Goal: Check status: Check status

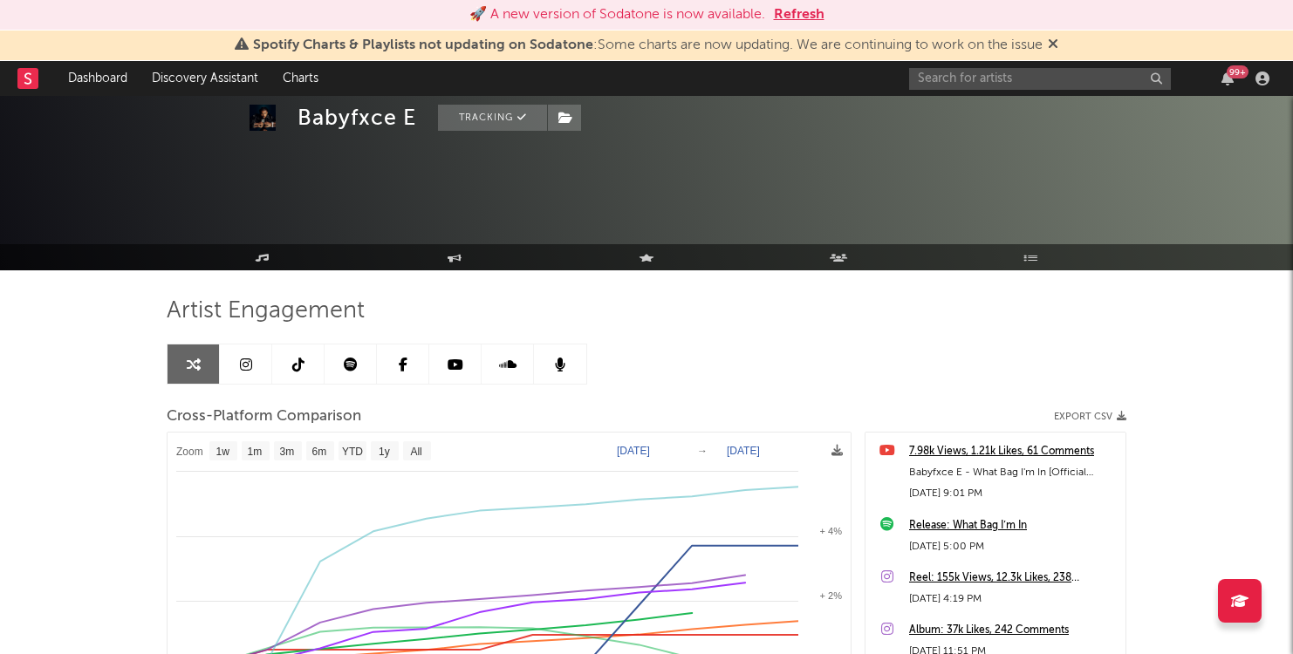
select select "1w"
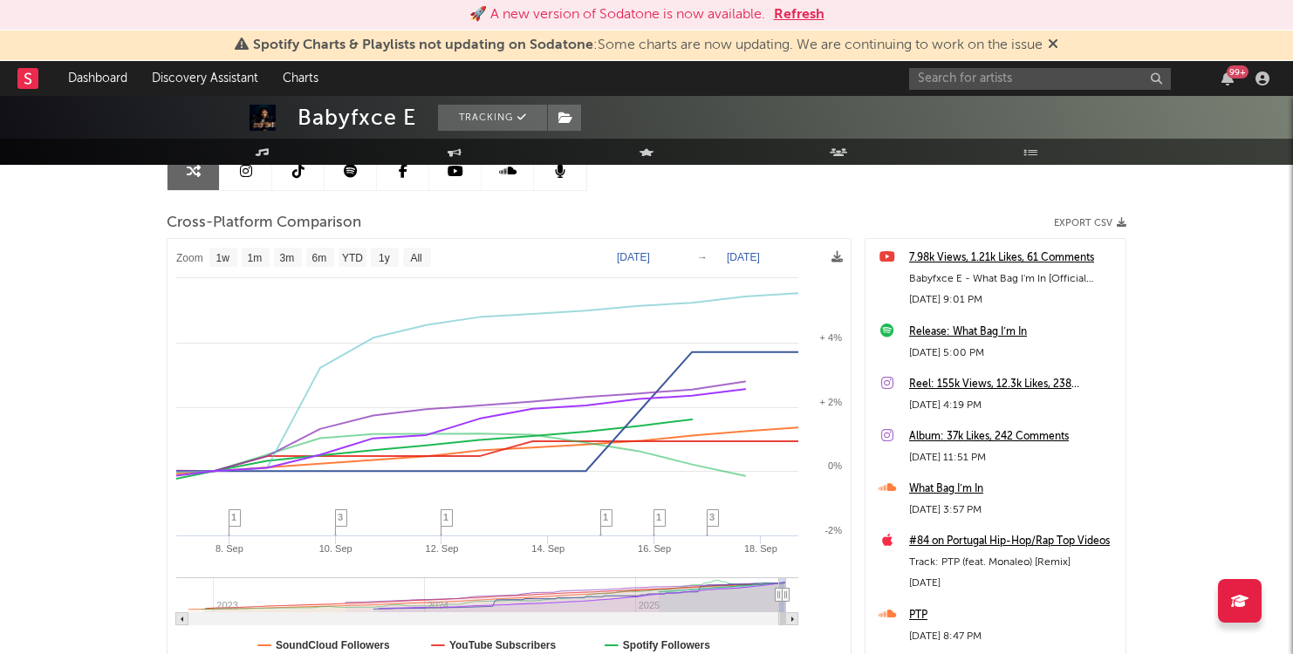
click at [639, 255] on text "Sep 7, 2025" at bounding box center [633, 257] width 33 height 12
click at [809, 14] on button "Refresh" at bounding box center [799, 14] width 51 height 21
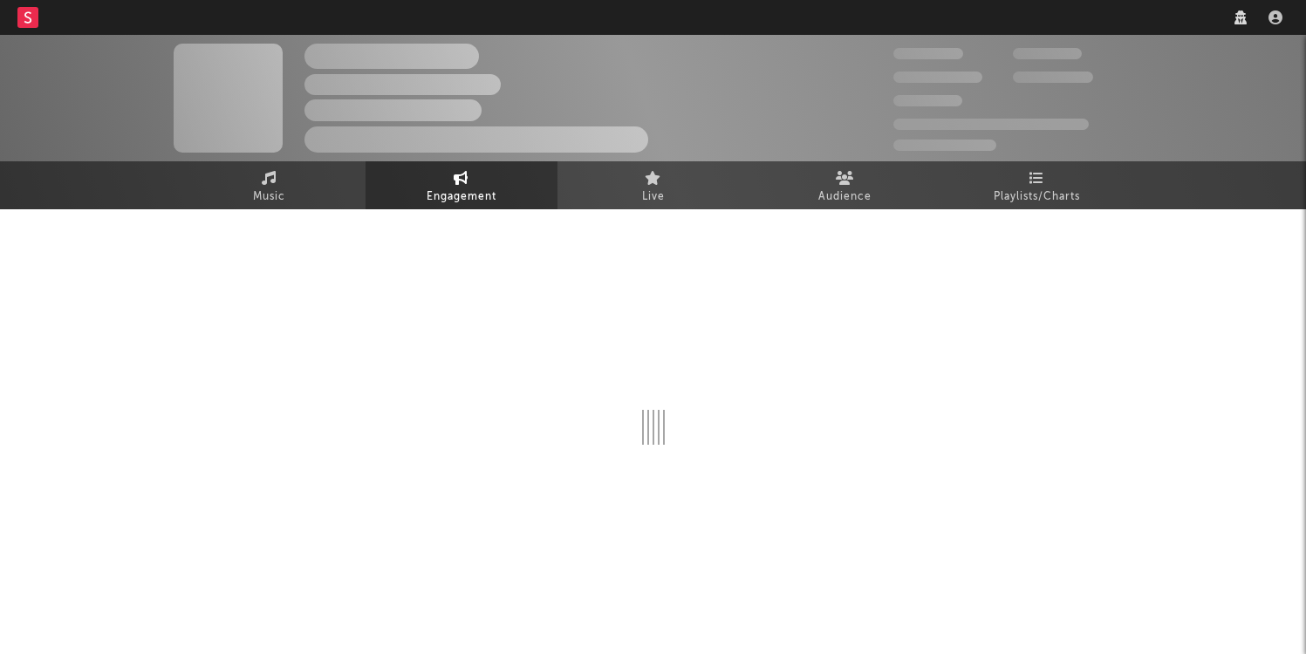
select select "1w"
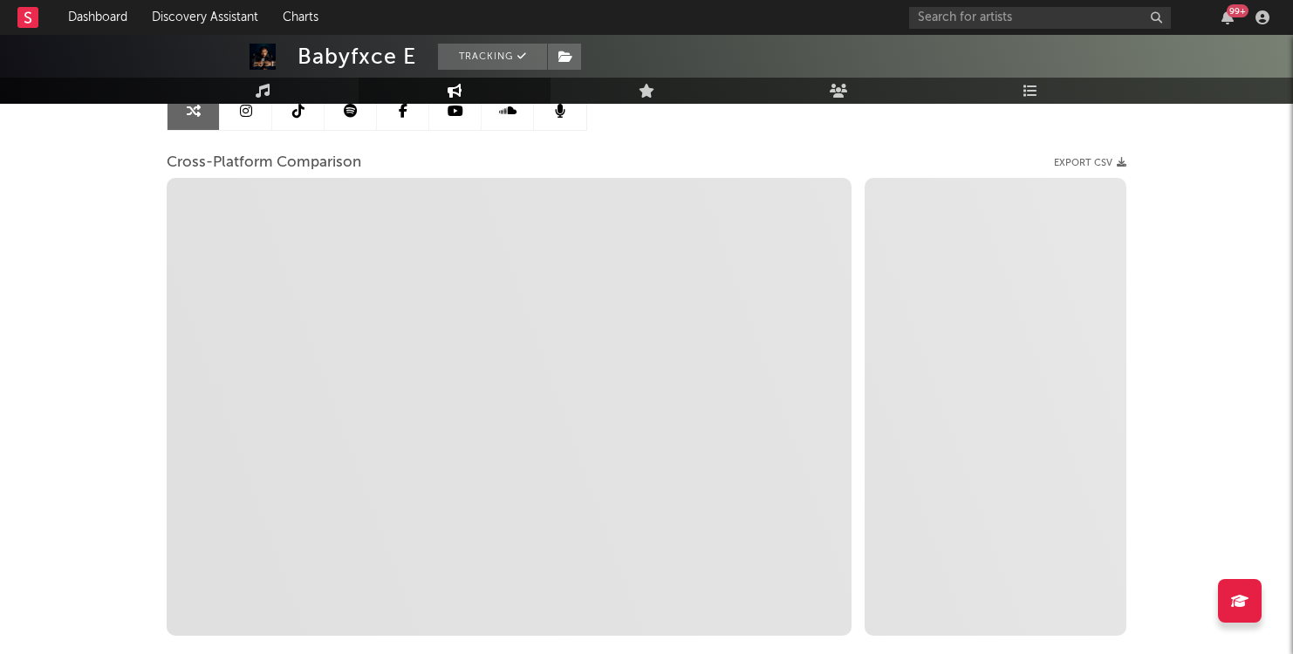
scroll to position [167, 0]
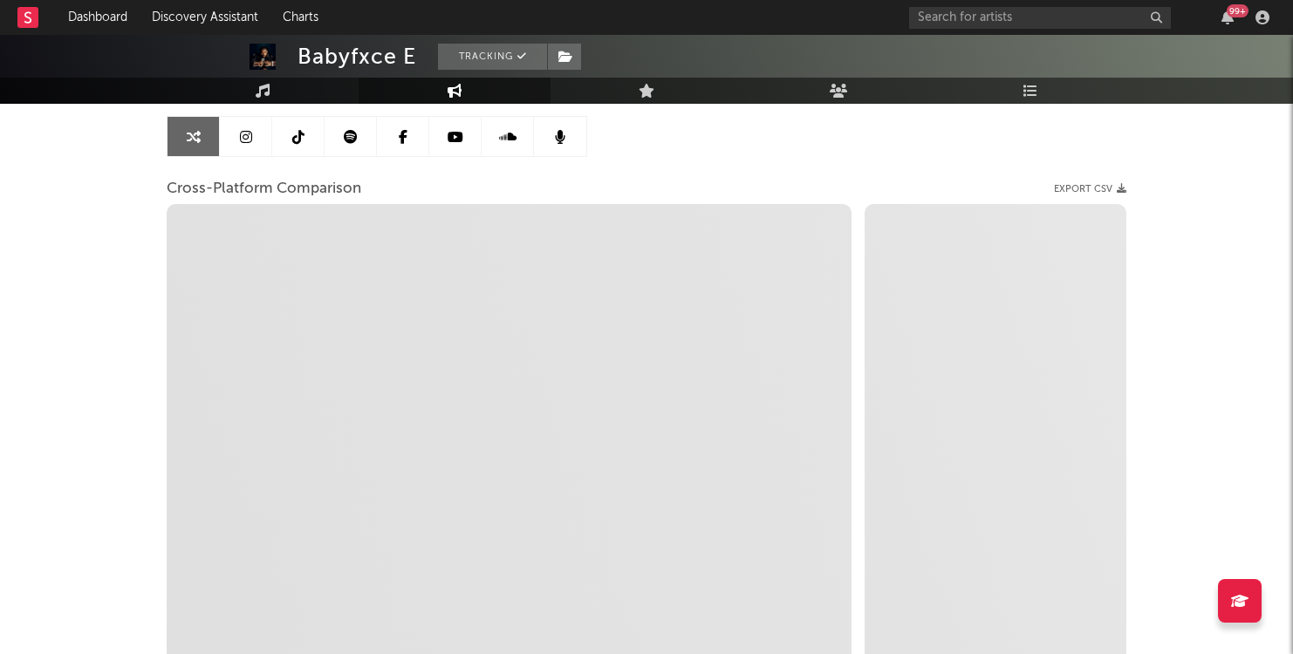
select select "1m"
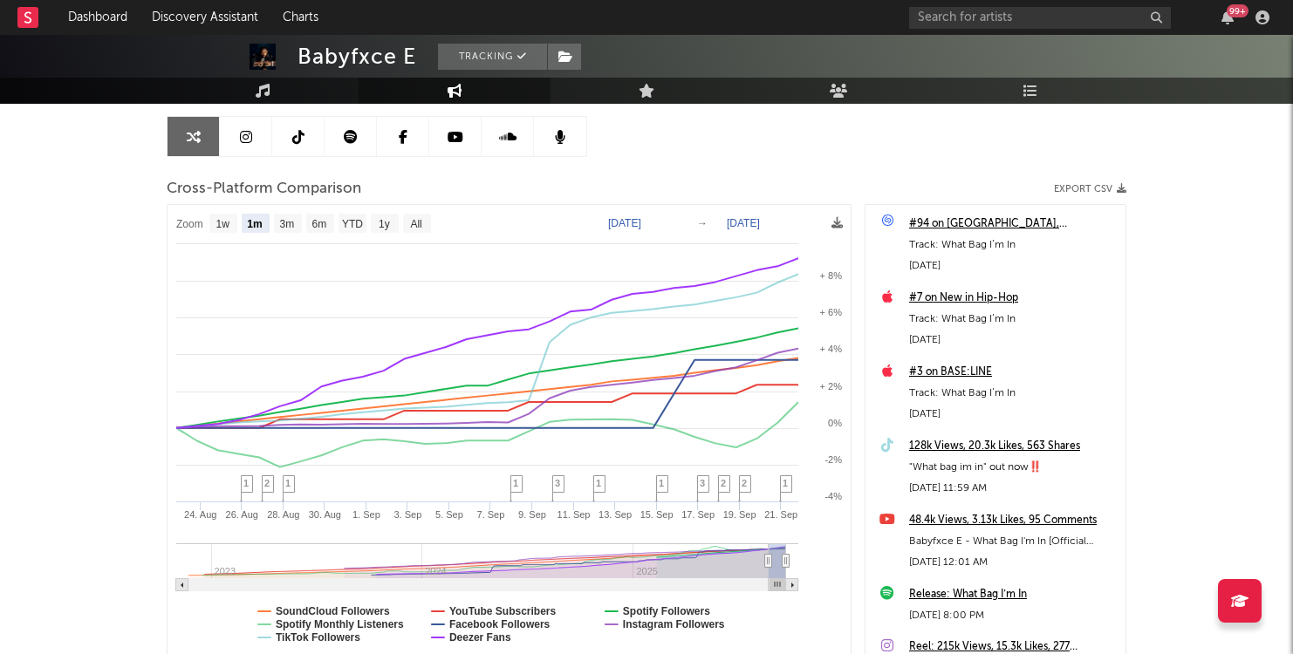
click at [619, 229] on rect at bounding box center [509, 433] width 683 height 456
click at [619, 223] on text "[DATE]" at bounding box center [624, 223] width 33 height 12
type input "[DATE]"
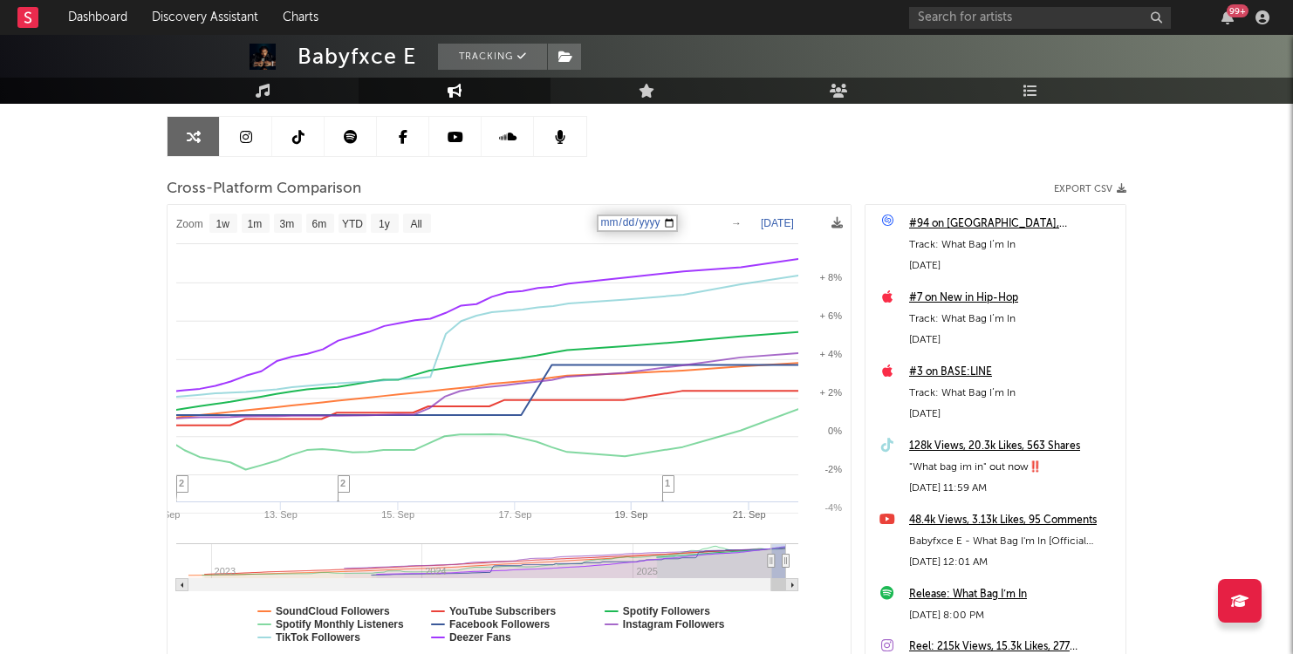
select select "1w"
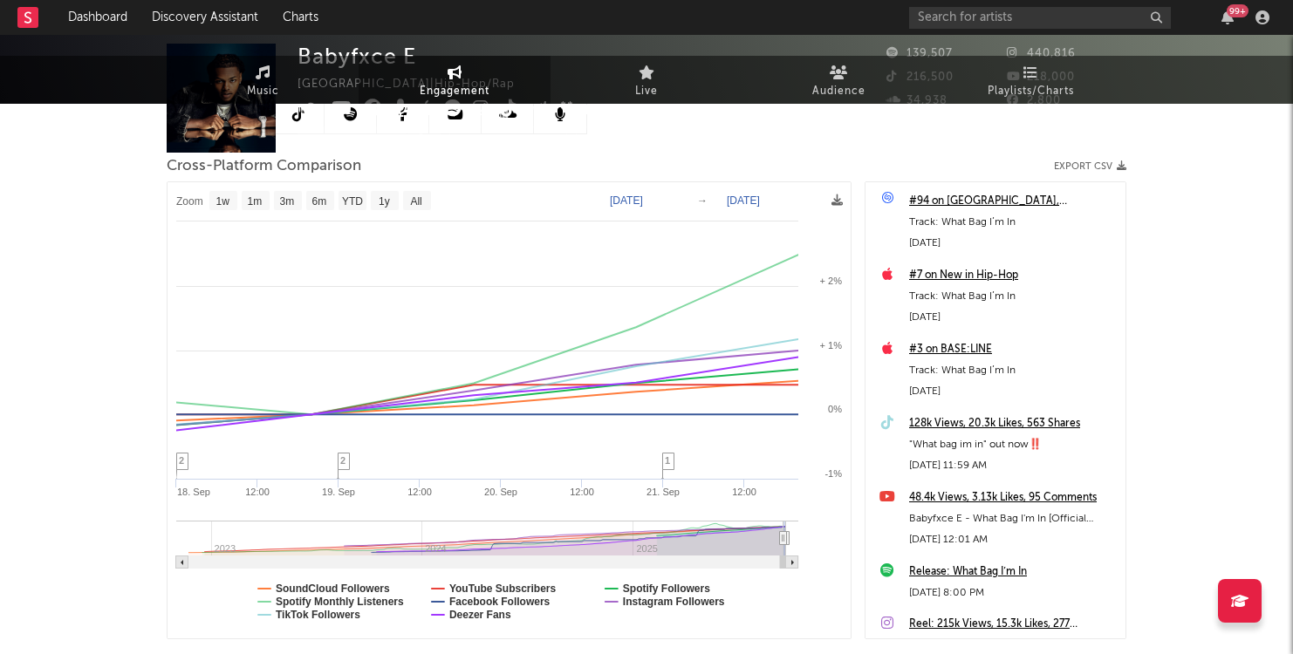
scroll to position [0, 0]
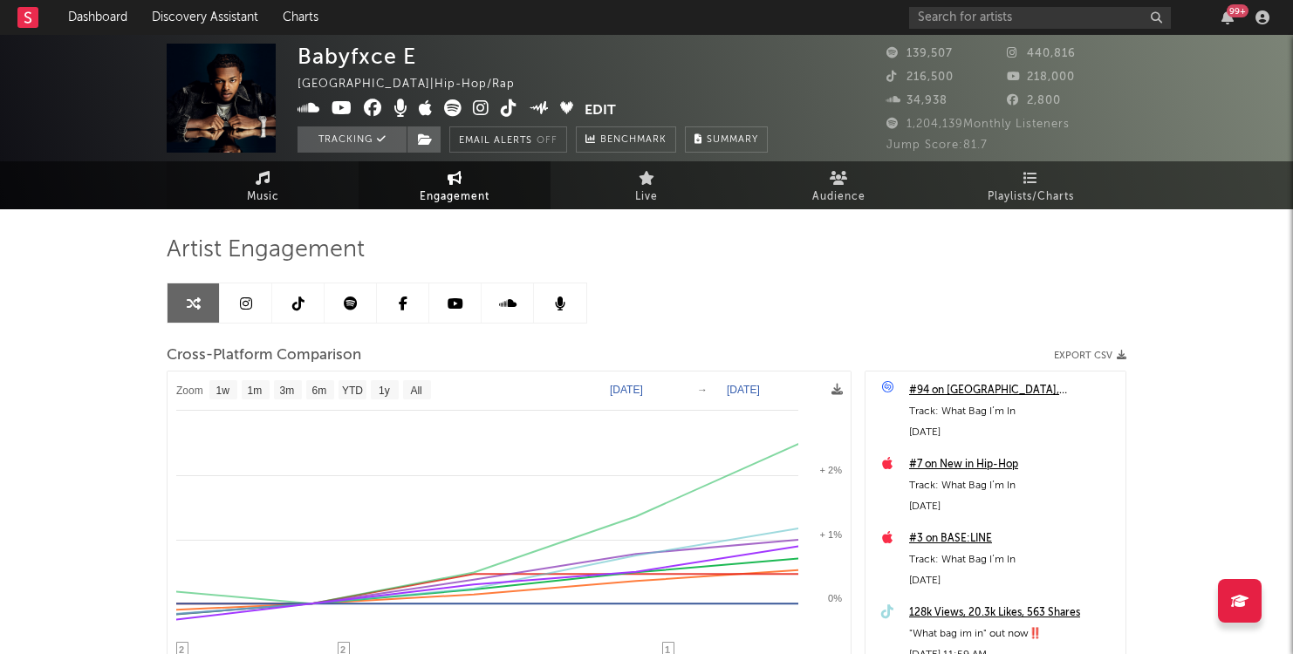
click at [257, 191] on span "Music" at bounding box center [263, 197] width 32 height 21
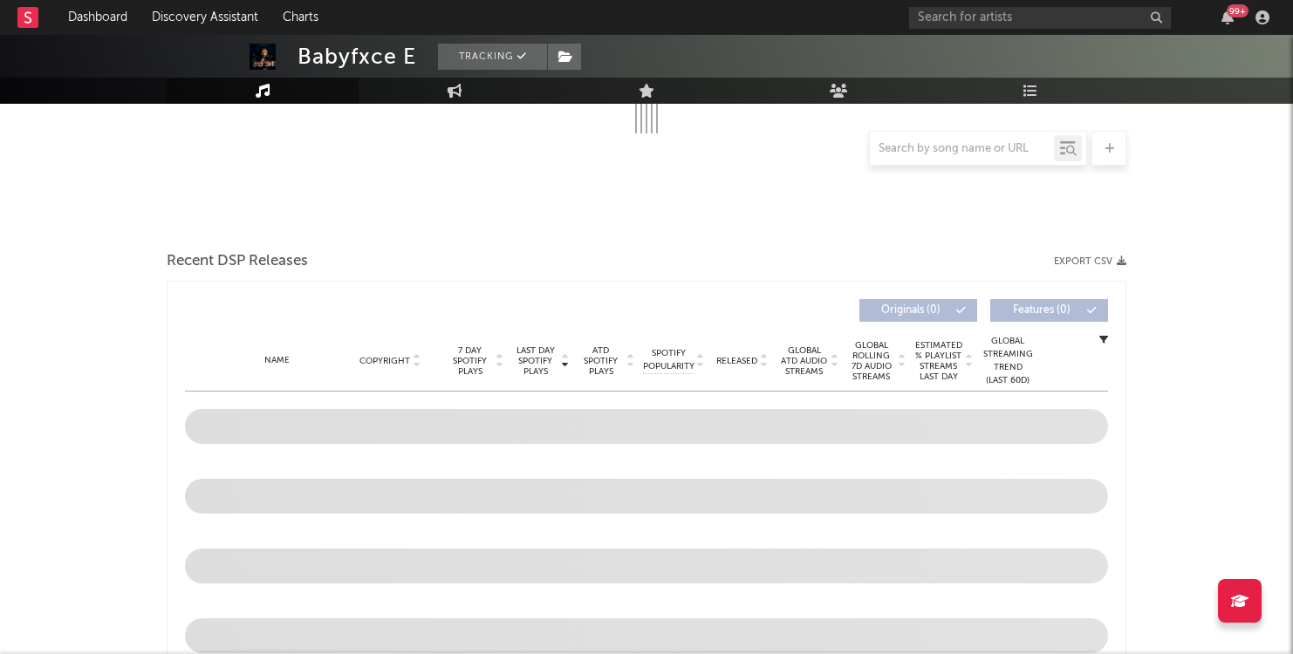
select select "6m"
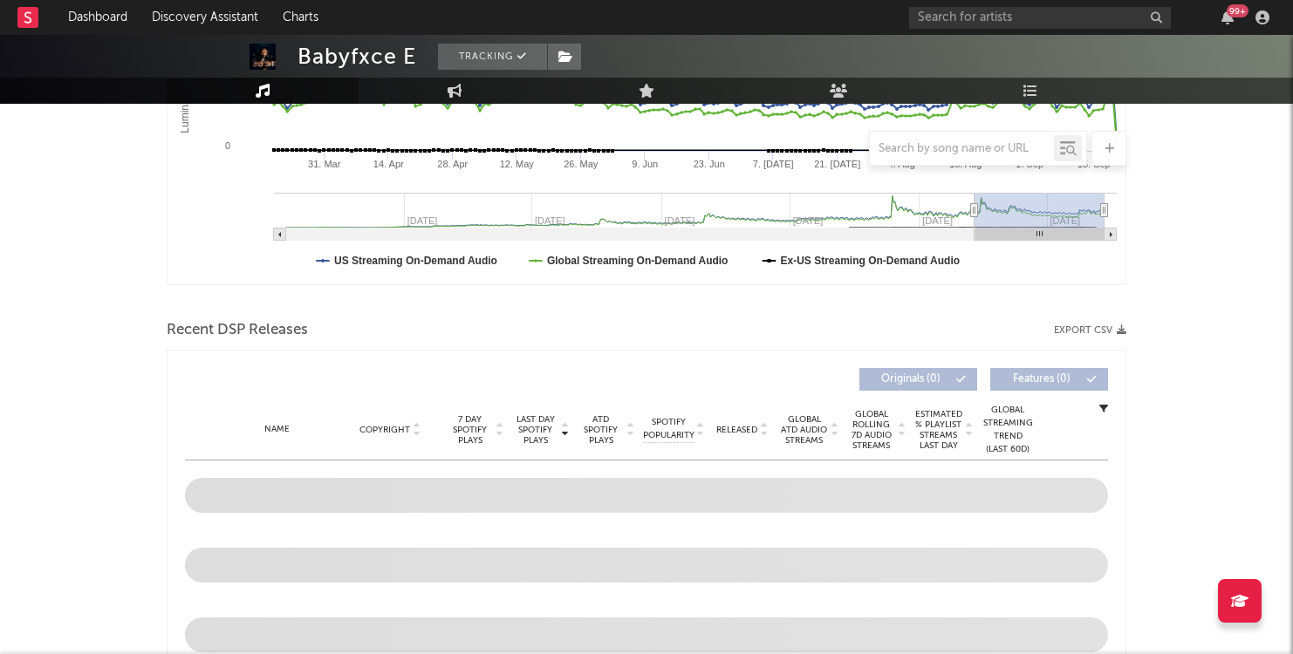
scroll to position [24, 0]
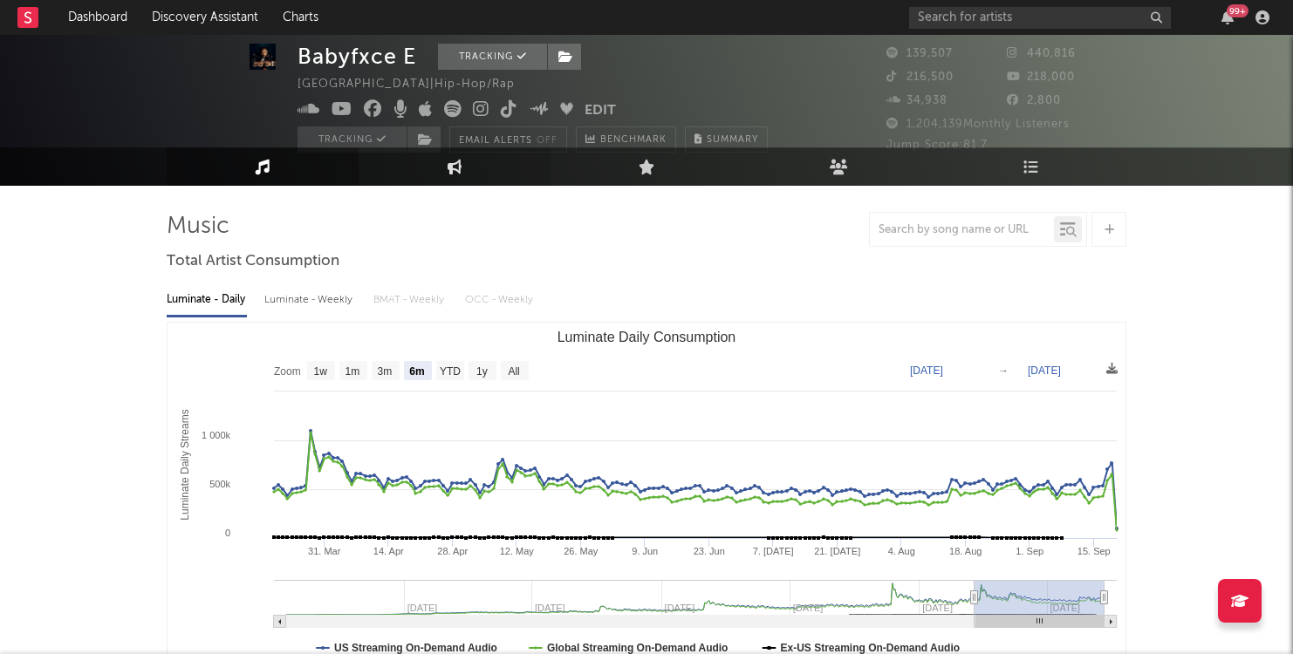
click at [494, 164] on link "Engagement" at bounding box center [455, 166] width 192 height 38
select select "1w"
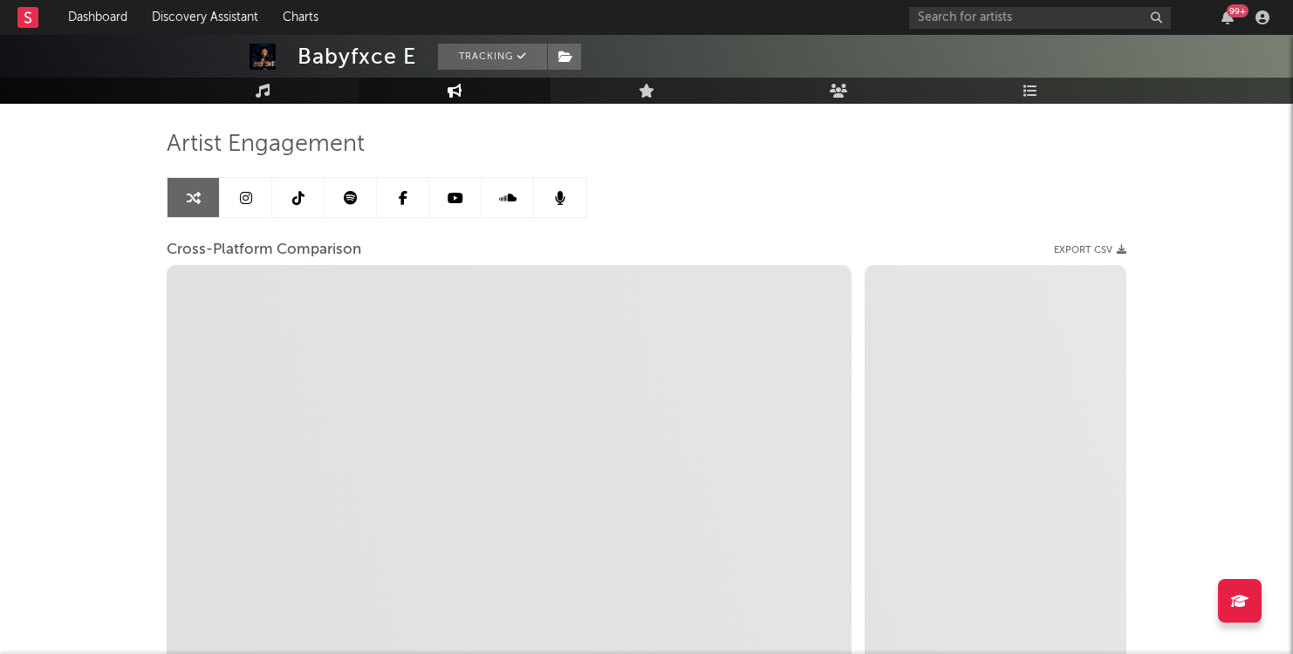
select select "1m"
